Goal: Communication & Community: Answer question/provide support

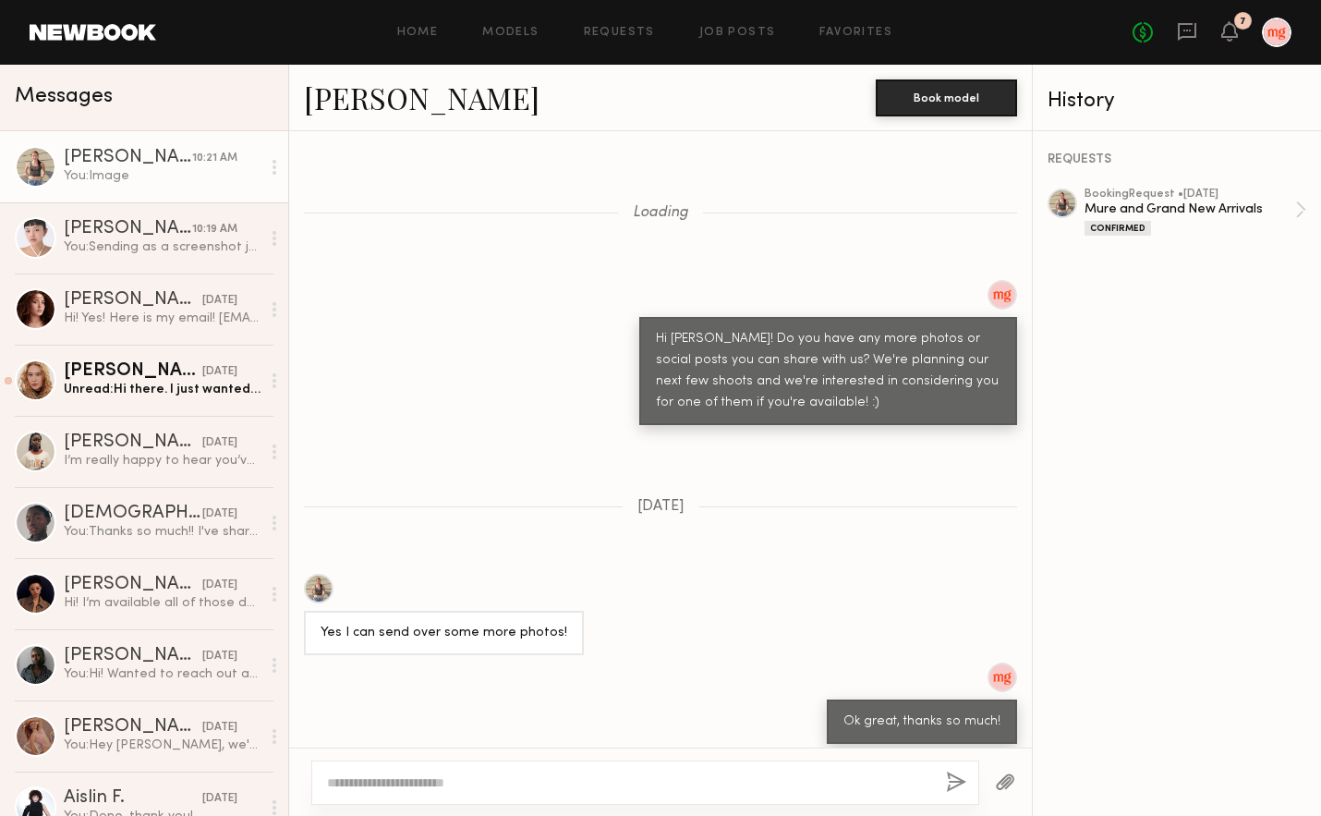
scroll to position [2139, 0]
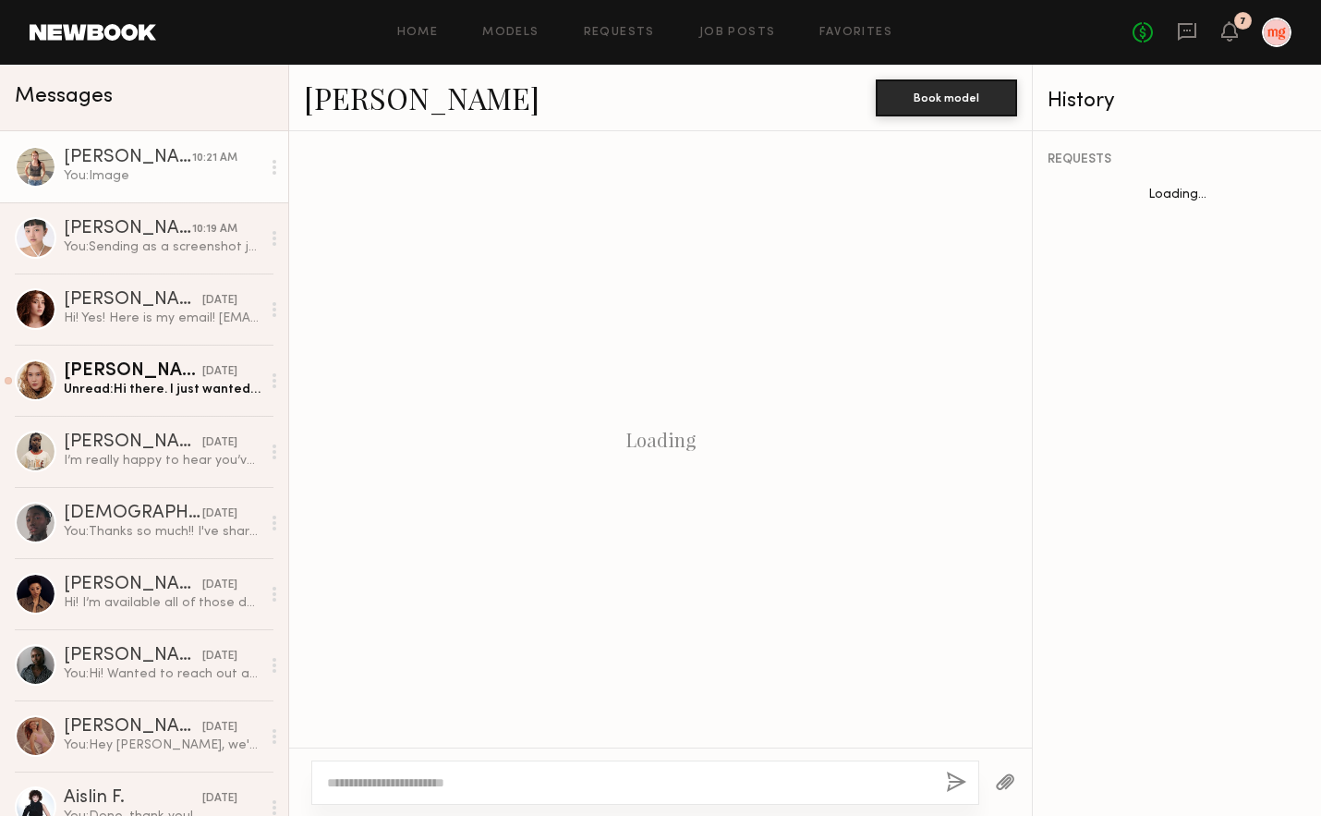
scroll to position [2139, 0]
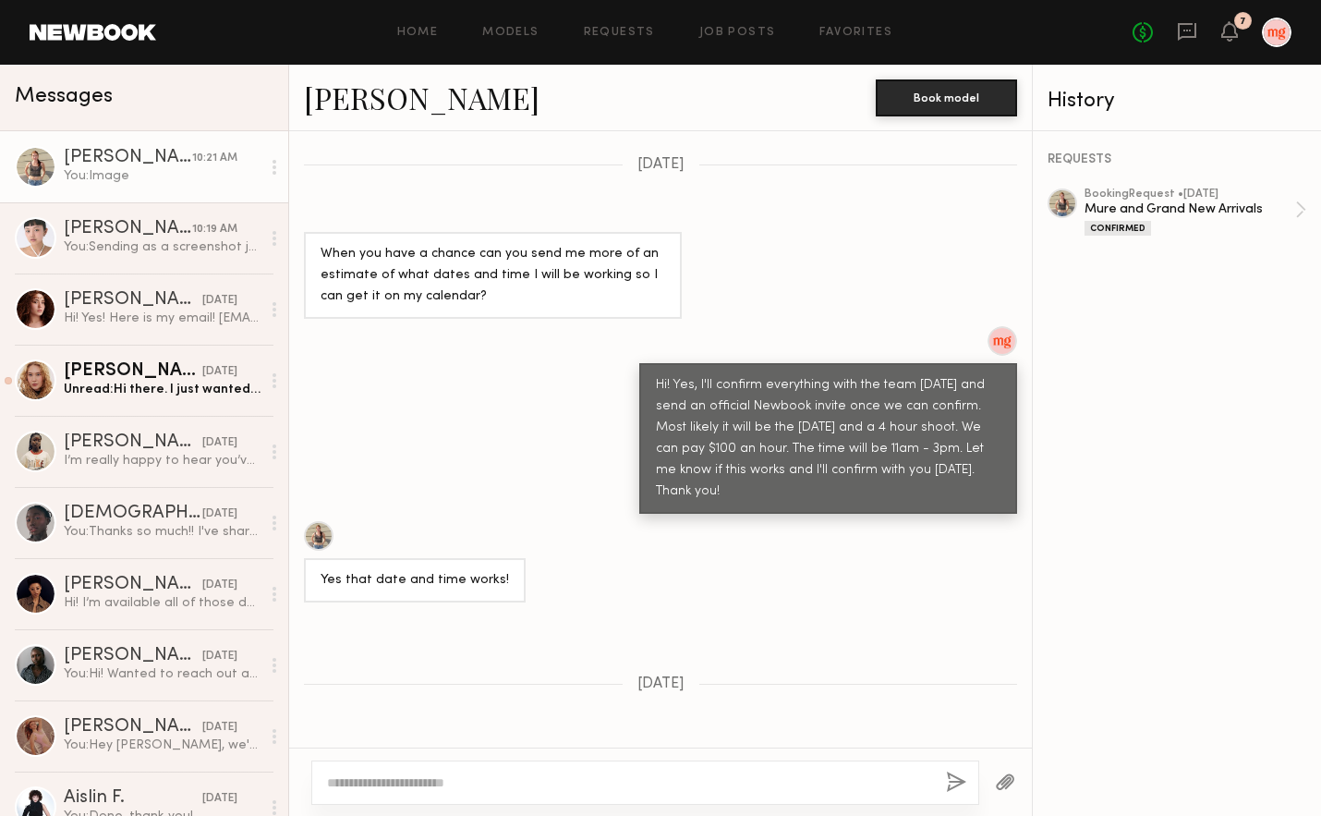
scroll to position [2139, 0]
